Goal: Task Accomplishment & Management: Manage account settings

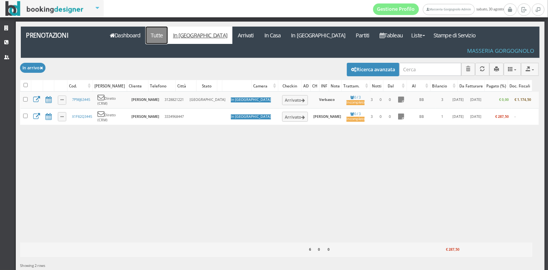
click at [159, 34] on link "Tutte" at bounding box center [157, 35] width 22 height 17
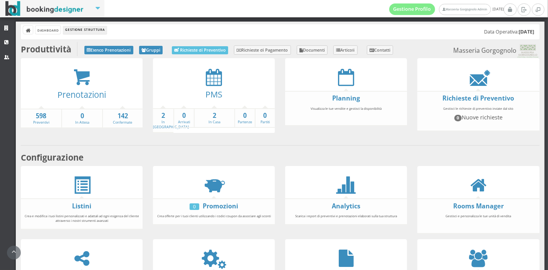
scroll to position [143, 0]
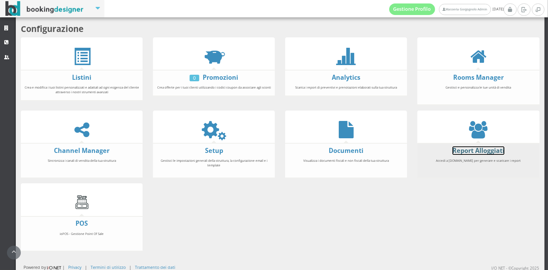
click at [463, 150] on link "Report Alloggiati" at bounding box center [479, 151] width 52 height 8
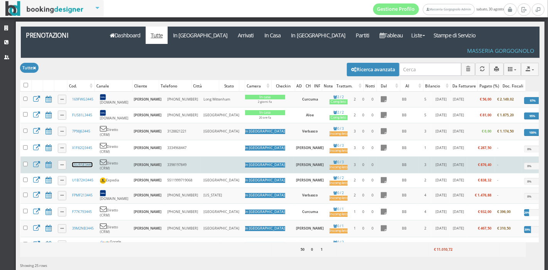
click at [84, 162] on link "65UR5E3445" at bounding box center [82, 164] width 20 height 5
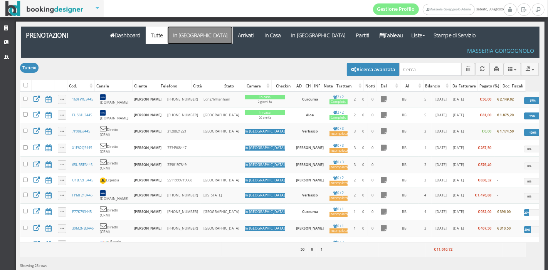
click at [189, 29] on link "In [GEOGRAPHIC_DATA]" at bounding box center [200, 35] width 65 height 17
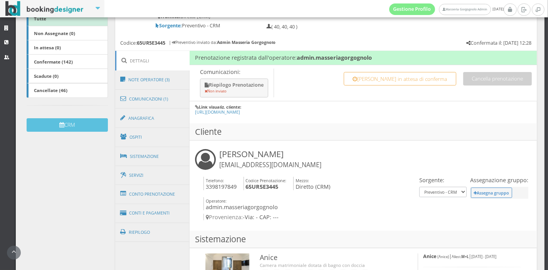
scroll to position [156, 0]
click at [155, 123] on link "Anagrafica" at bounding box center [152, 118] width 75 height 20
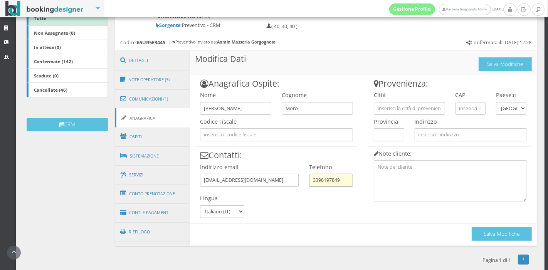
click at [326, 179] on input "3398197849" at bounding box center [331, 180] width 44 height 13
type input "3398187849"
click at [474, 234] on button "Salva Modifiche" at bounding box center [502, 234] width 60 height 13
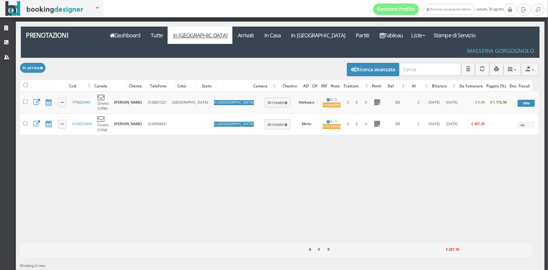
click at [331, 245] on div "0" at bounding box center [329, 250] width 10 height 10
